Goal: Task Accomplishment & Management: Complete application form

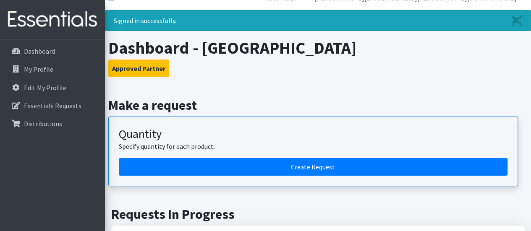
scroll to position [1, 0]
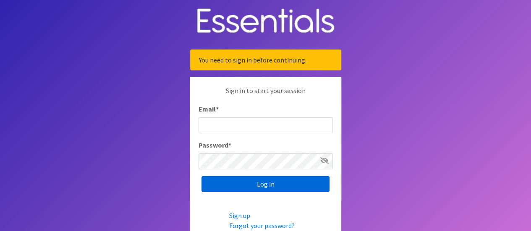
type input "[PERSON_NAME][EMAIL_ADDRESS][PERSON_NAME][DOMAIN_NAME]"
click at [329, 180] on input "Log in" at bounding box center [265, 184] width 128 height 16
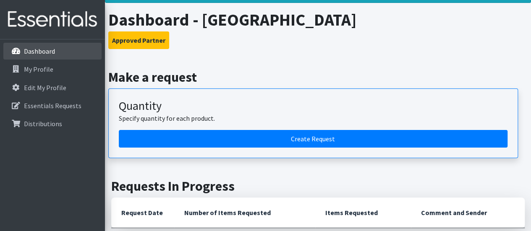
scroll to position [84, 0]
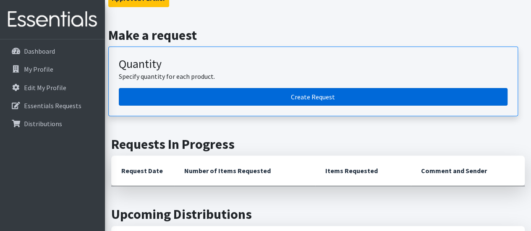
click at [321, 93] on link "Create Request" at bounding box center [313, 97] width 389 height 18
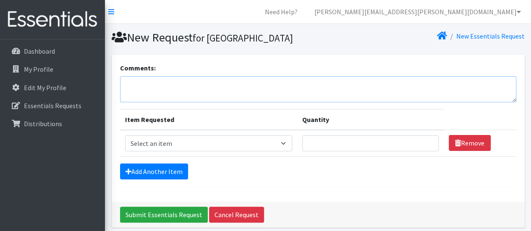
click at [190, 102] on textarea "Comments:" at bounding box center [318, 89] width 396 height 26
click at [157, 97] on textarea "Comments:" at bounding box center [318, 89] width 396 height 26
click at [201, 151] on select "Select an item Baby Formula Kids (Newborn) Kids (Preemie) Kids (Size 1) Kids (S…" at bounding box center [208, 144] width 167 height 16
select select "453"
click at [125, 149] on select "Select an item Baby Formula Kids (Newborn) Kids (Preemie) Kids (Size 1) Kids (S…" at bounding box center [208, 144] width 167 height 16
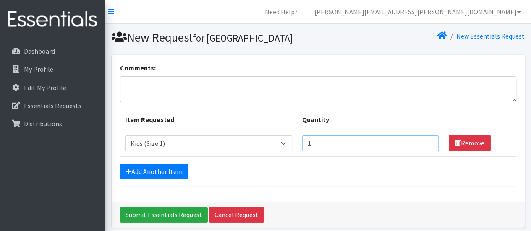
type input "1"
click at [426, 151] on input "1" at bounding box center [370, 144] width 136 height 16
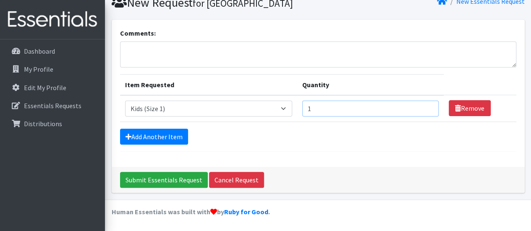
scroll to position [48, 0]
click at [316, 106] on input "1" at bounding box center [370, 109] width 136 height 16
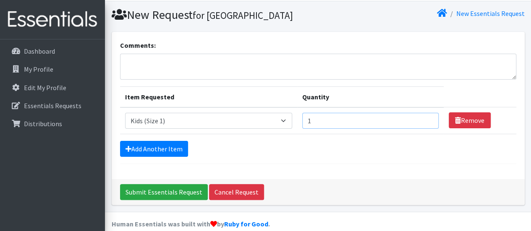
scroll to position [0, 0]
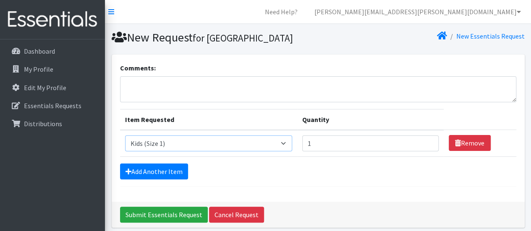
click at [274, 151] on select "Select an item Baby Formula Kids (Newborn) Kids (Preemie) Kids (Size 1) Kids (S…" at bounding box center [208, 144] width 167 height 16
click at [189, 151] on select "Select an item Baby Formula Kids (Newborn) Kids (Preemie) Kids (Size 1) Kids (S…" at bounding box center [208, 144] width 167 height 16
click at [338, 74] on div "Comments: Item Requested Quantity Item Requested Select an item Baby Formula Ki…" at bounding box center [318, 128] width 413 height 147
